Goal: Check status: Check status

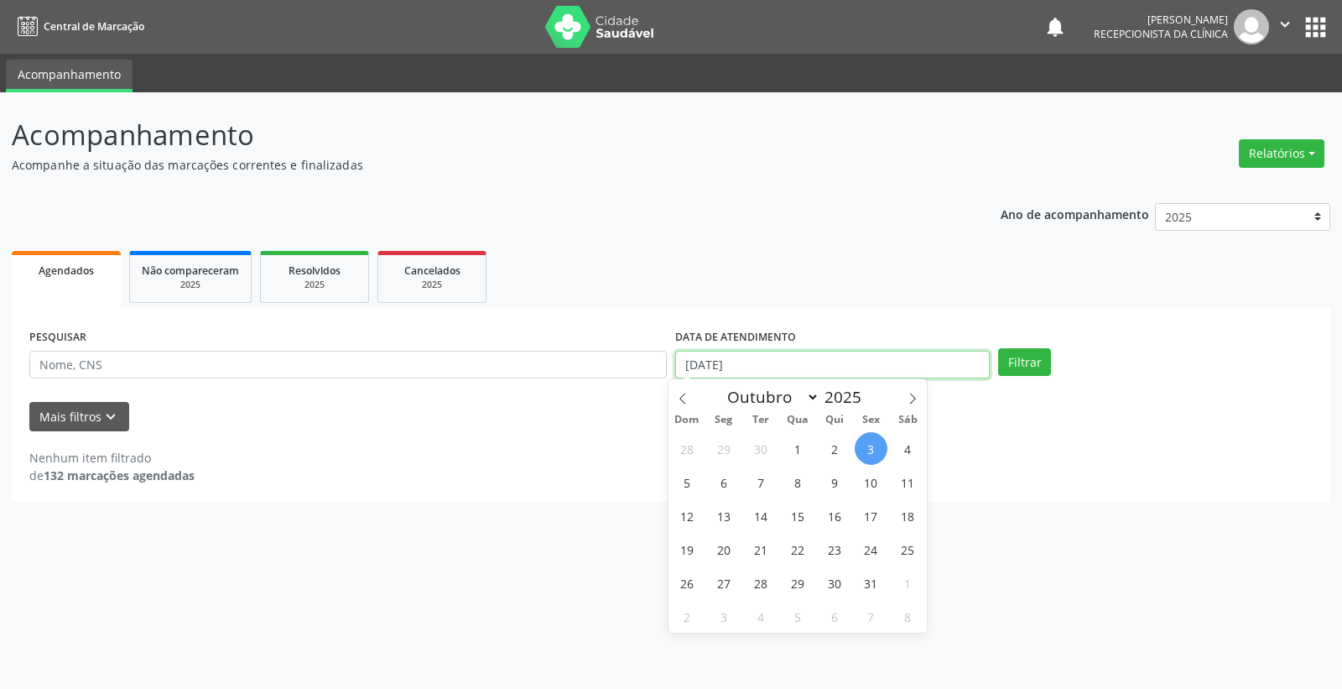
click at [785, 359] on input "[DATE]" at bounding box center [832, 365] width 315 height 29
click at [1024, 361] on button "Filtrar" at bounding box center [1024, 362] width 53 height 29
click at [837, 361] on input "[DATE]" at bounding box center [832, 365] width 315 height 29
click at [680, 393] on icon at bounding box center [683, 399] width 12 height 12
select select "8"
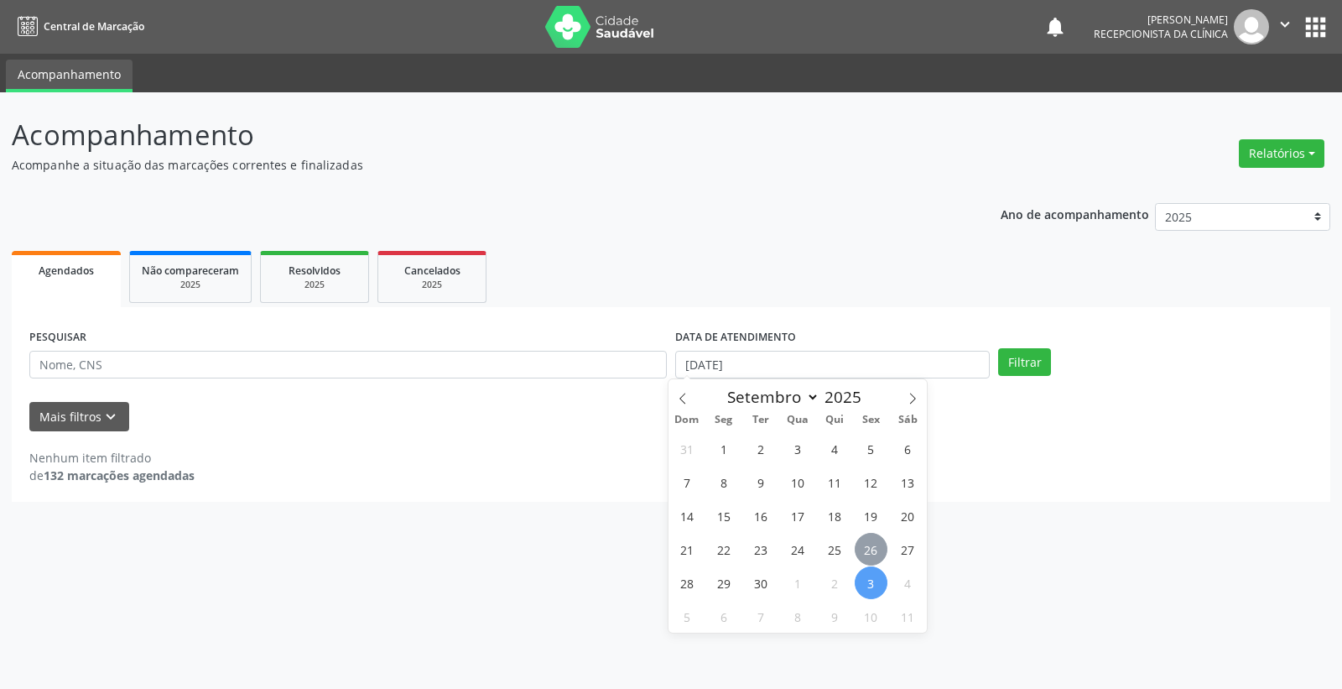
click at [876, 555] on span "26" at bounding box center [871, 549] width 33 height 33
type input "[DATE]"
click at [876, 552] on span "26" at bounding box center [871, 549] width 33 height 33
select select "8"
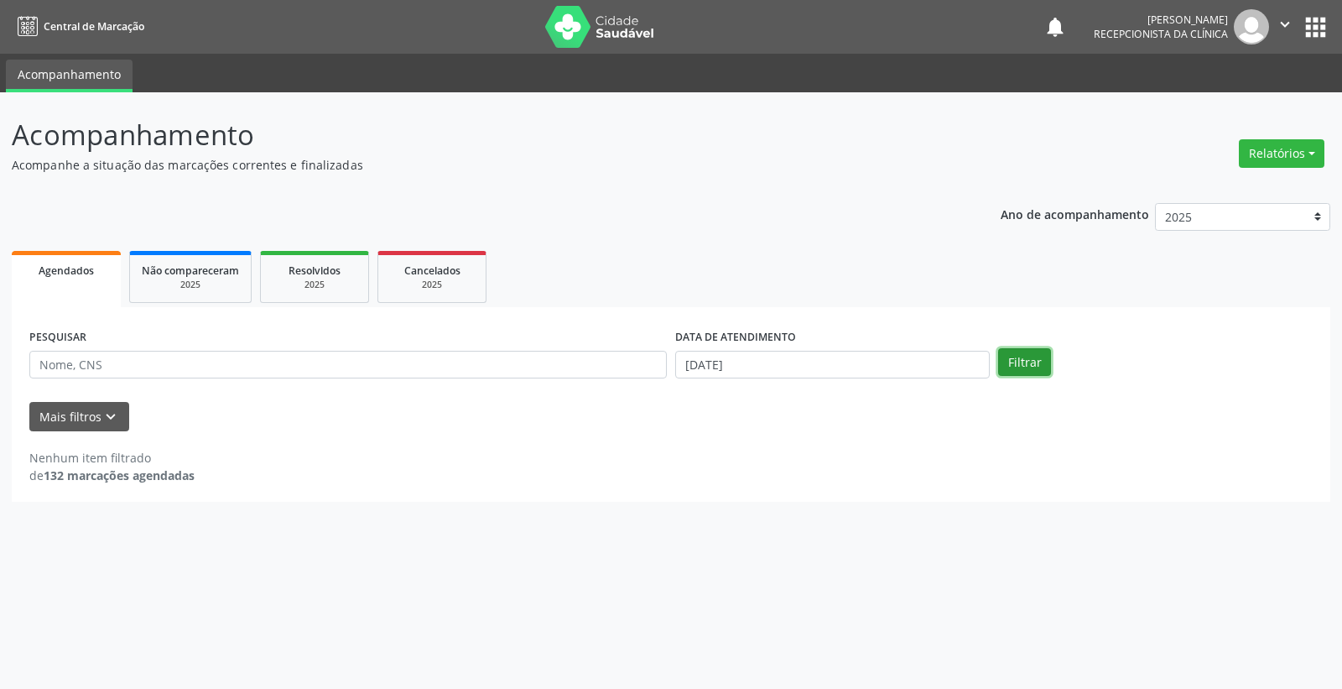
click at [1027, 362] on button "Filtrar" at bounding box center [1024, 362] width 53 height 29
click at [883, 372] on input "[DATE]" at bounding box center [832, 365] width 315 height 29
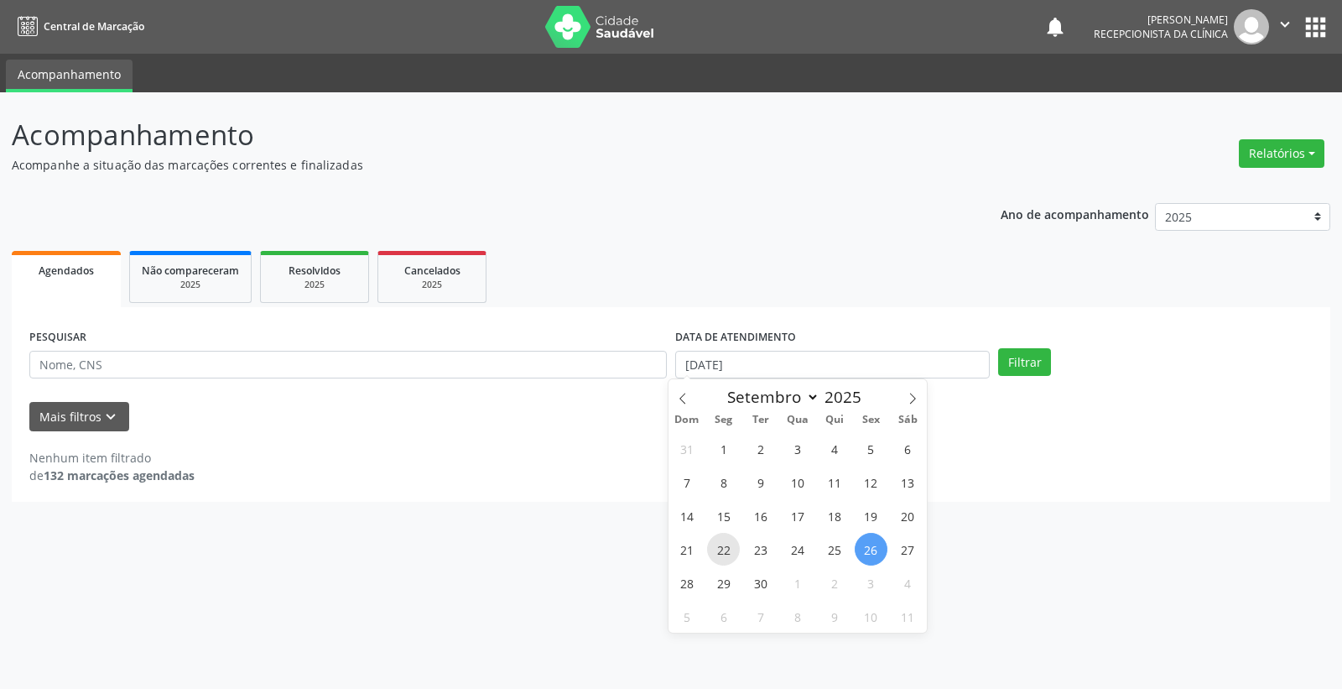
click at [720, 554] on span "22" at bounding box center [723, 549] width 33 height 33
type input "[DATE]"
click at [869, 555] on span "26" at bounding box center [871, 549] width 33 height 33
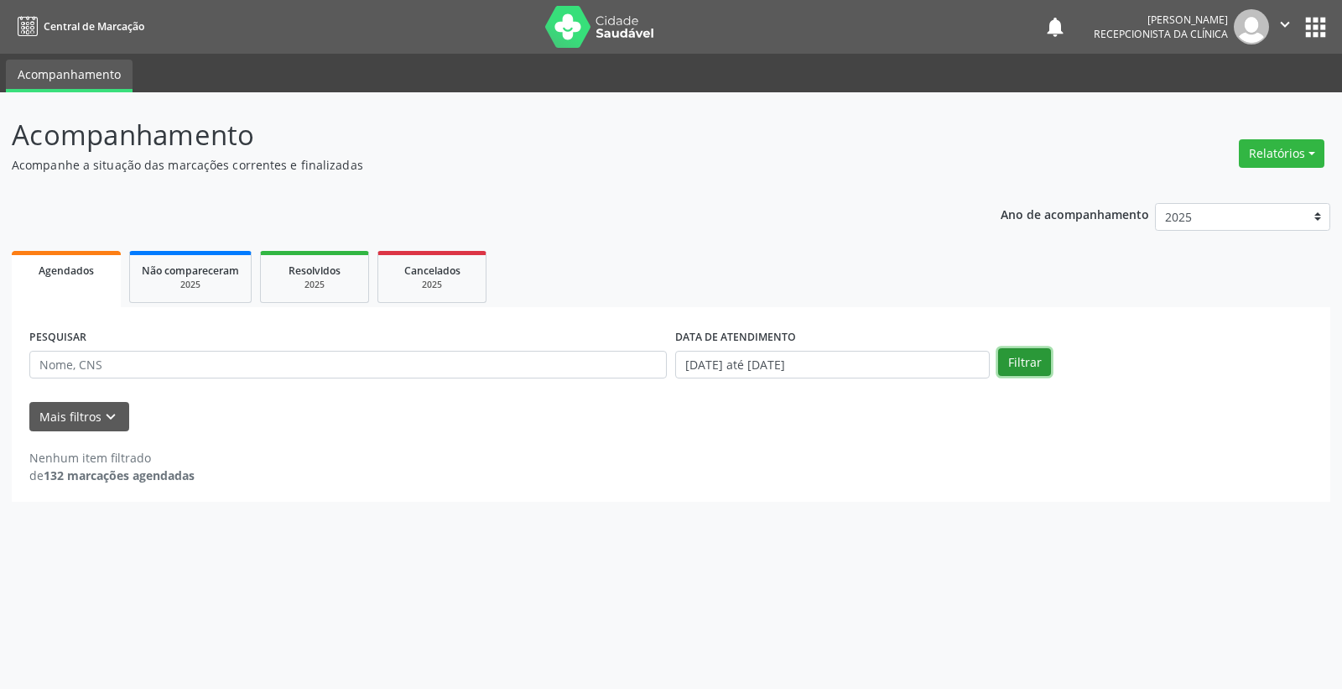
click at [1024, 357] on button "Filtrar" at bounding box center [1024, 362] width 53 height 29
click at [841, 367] on input "[DATE] até [DATE]" at bounding box center [832, 365] width 315 height 29
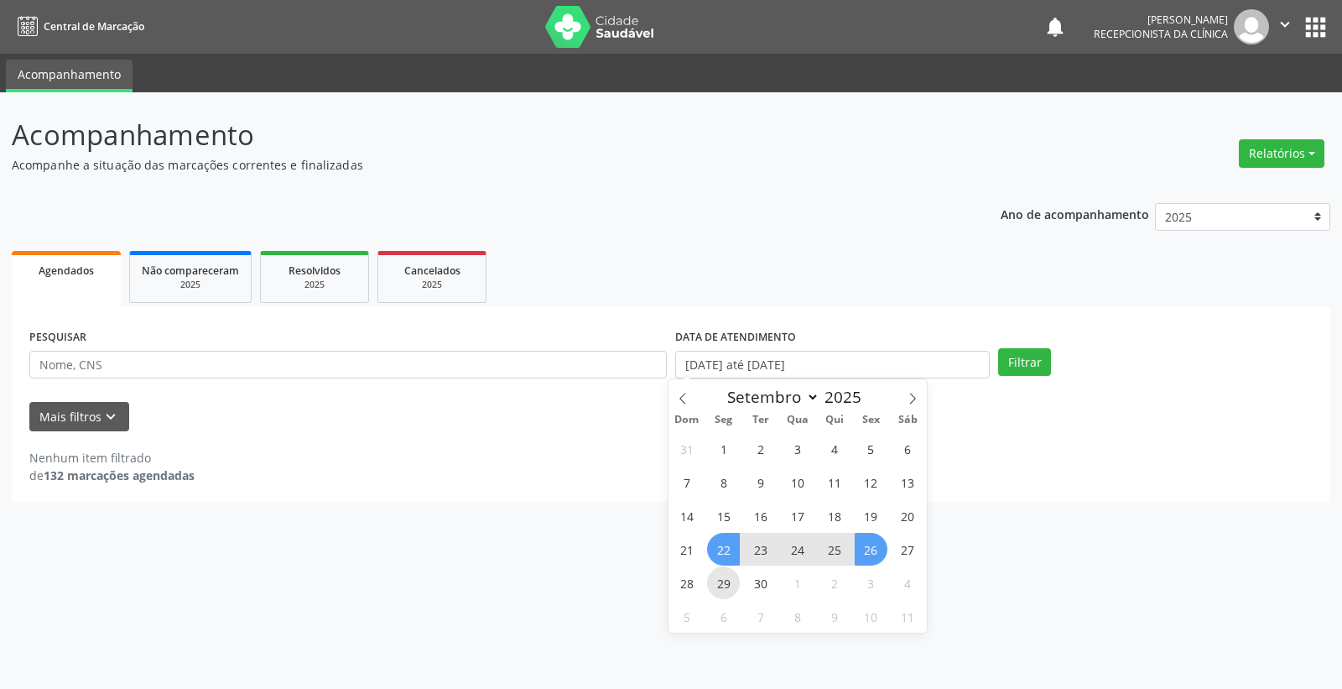
click at [720, 580] on span "29" at bounding box center [723, 582] width 33 height 33
type input "[DATE]"
click at [720, 580] on span "29" at bounding box center [723, 582] width 33 height 33
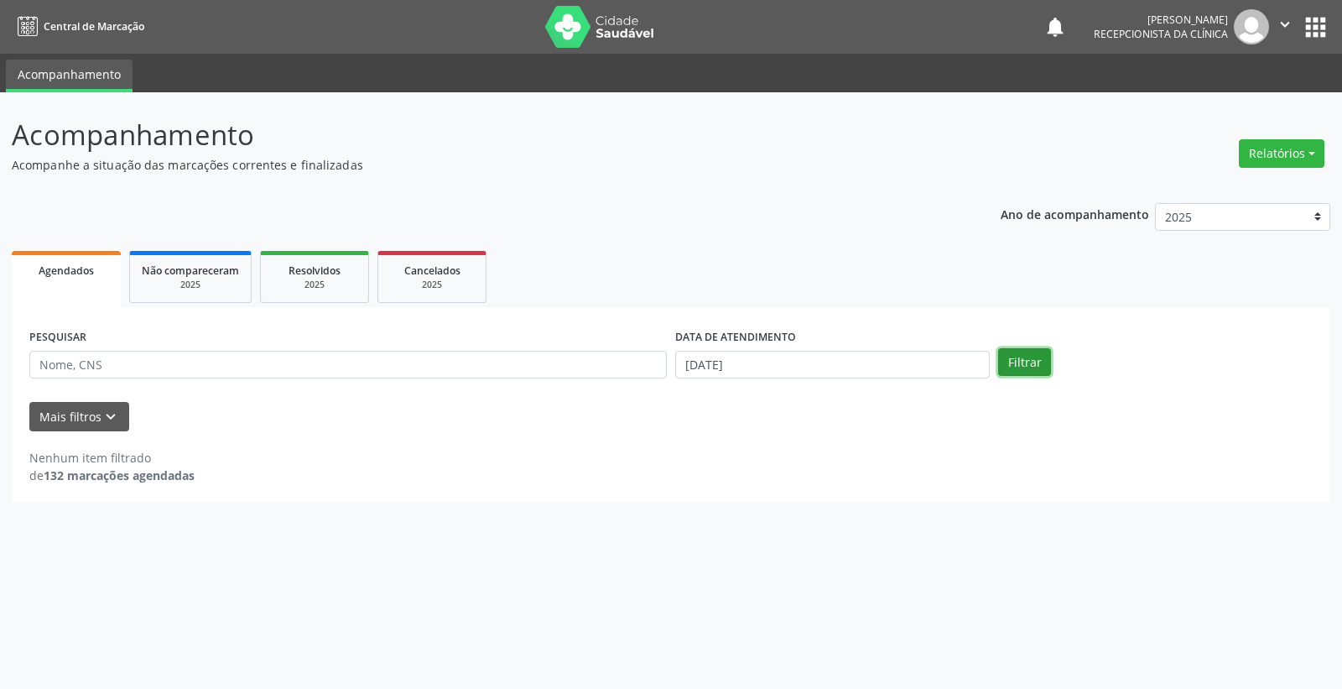
click at [1009, 362] on button "Filtrar" at bounding box center [1024, 362] width 53 height 29
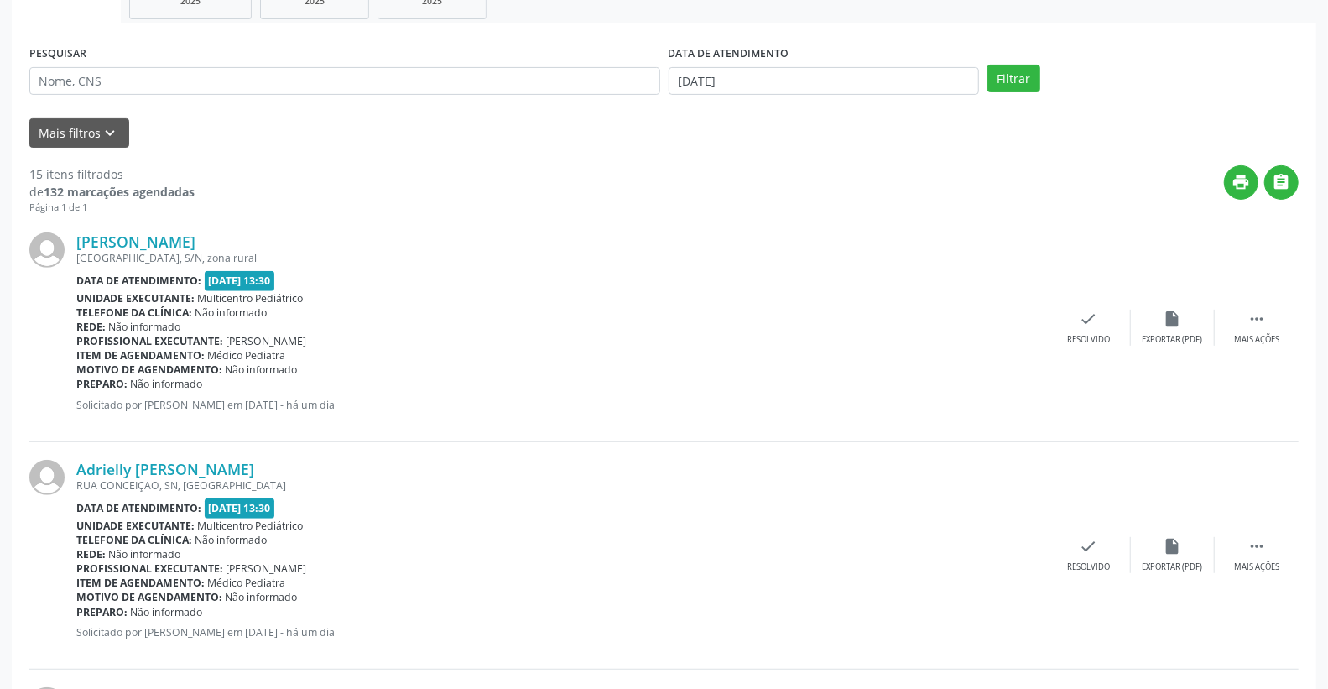
scroll to position [279, 0]
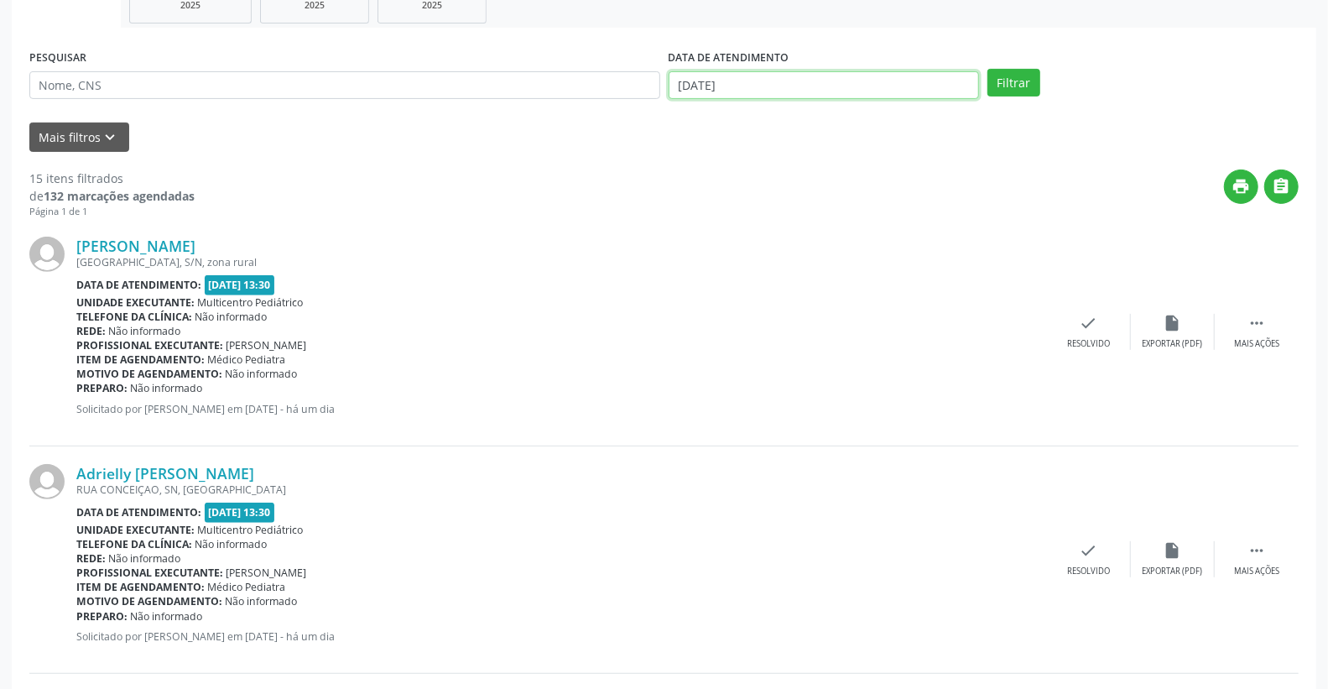
click at [808, 96] on body "Central de Marcação notifications [PERSON_NAME] Recepcionista da clínica  Conf…" at bounding box center [664, 65] width 1328 height 689
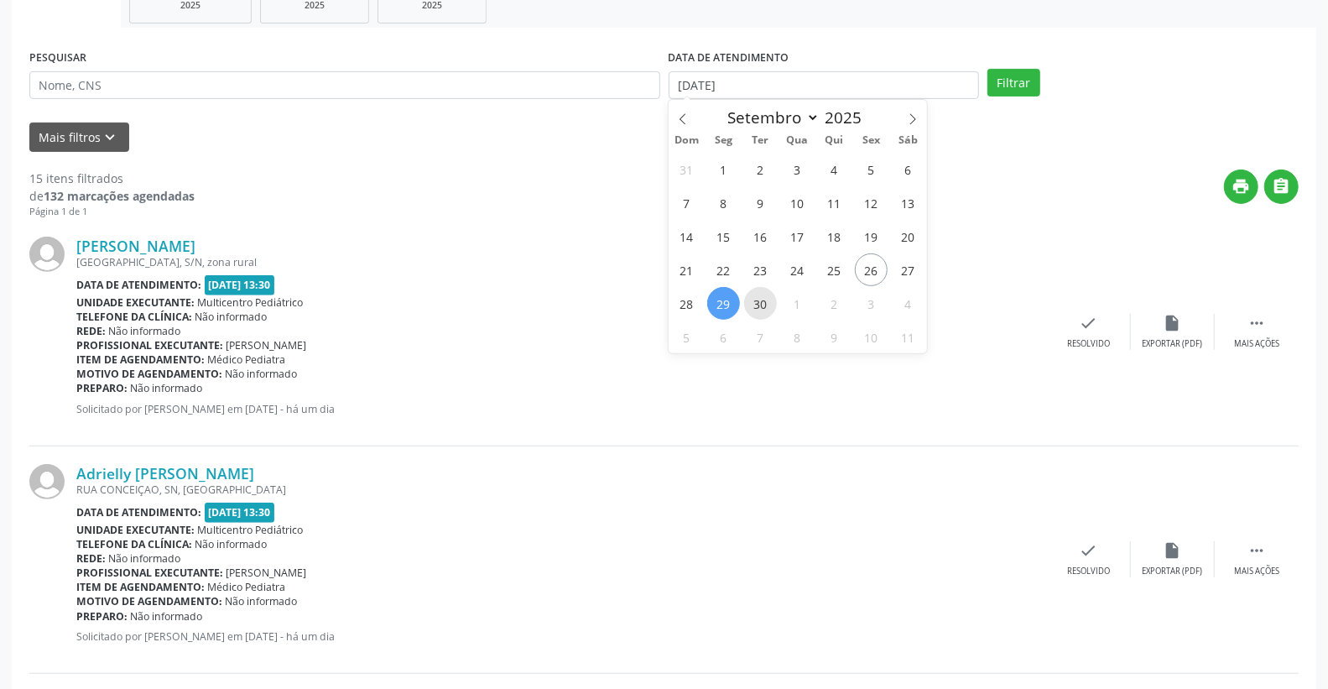
click at [769, 300] on span "30" at bounding box center [760, 303] width 33 height 33
type input "[DATE]"
click at [769, 300] on span "30" at bounding box center [760, 303] width 33 height 33
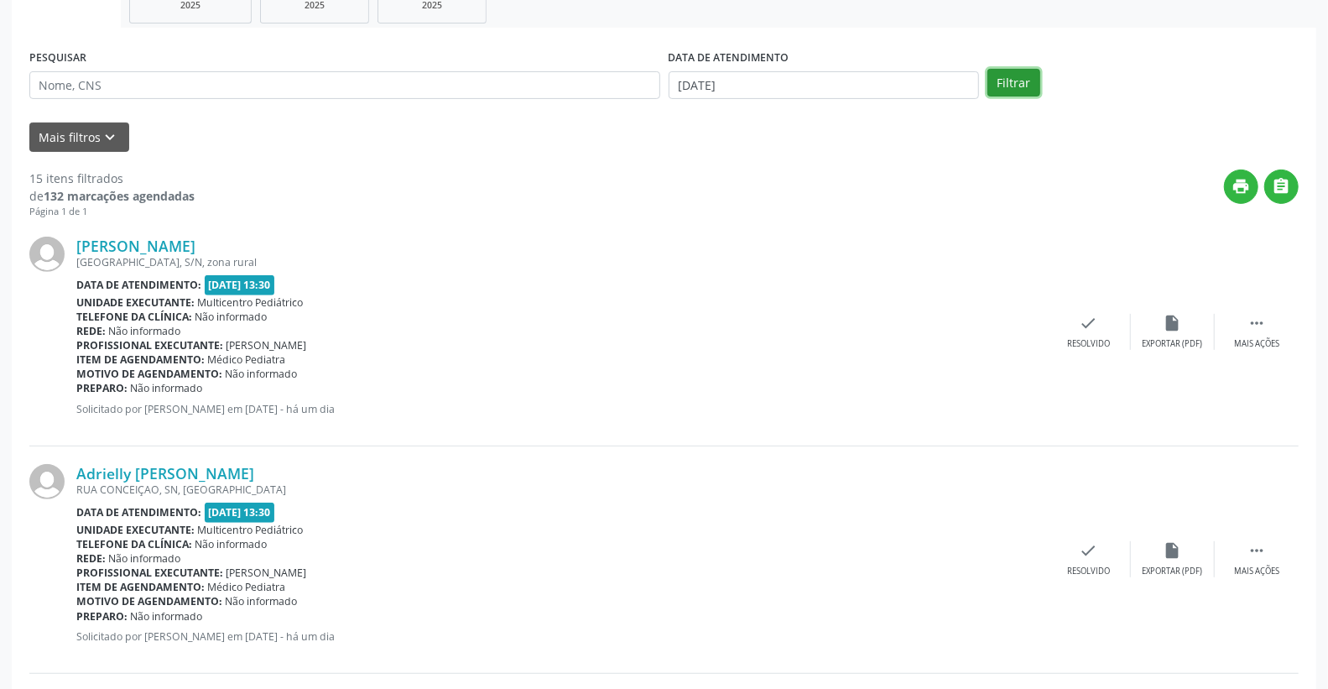
click at [1029, 78] on button "Filtrar" at bounding box center [1014, 83] width 53 height 29
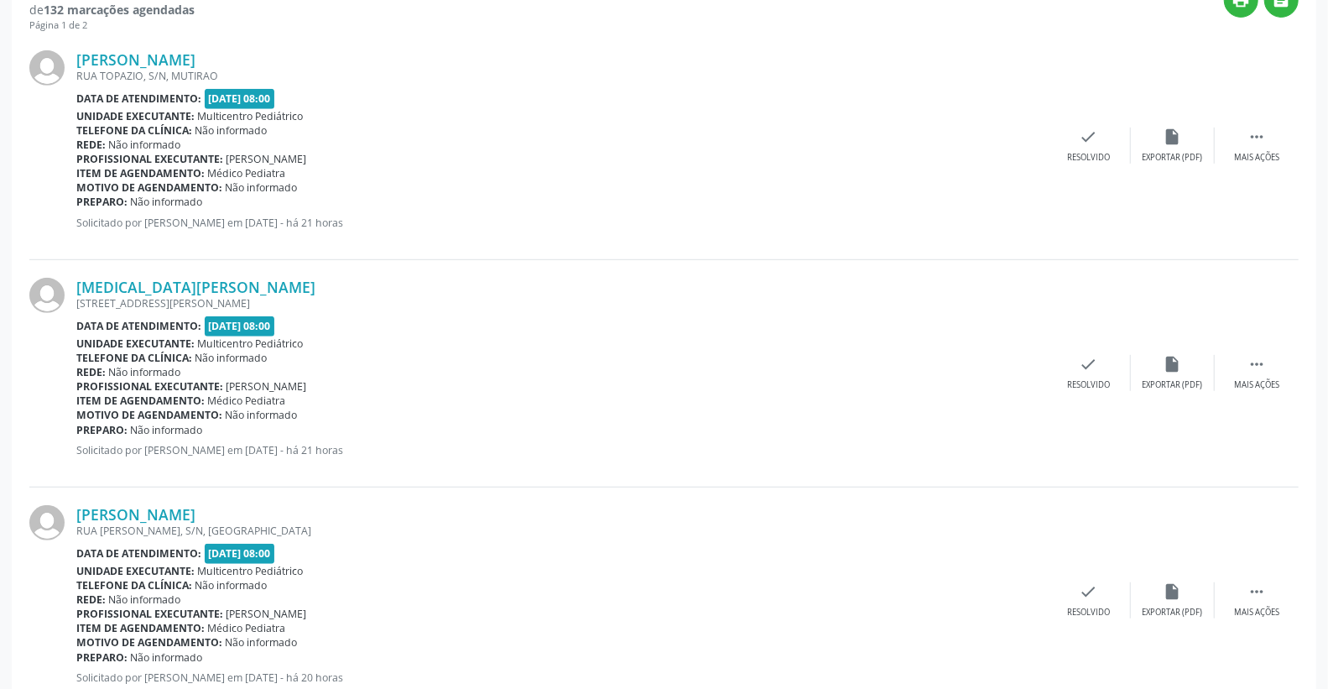
scroll to position [0, 0]
